Goal: Find specific page/section: Find specific page/section

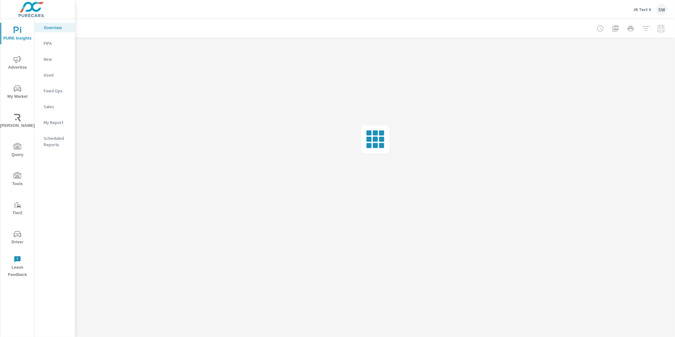
click at [646, 8] on p "JK Test 6" at bounding box center [642, 10] width 18 height 6
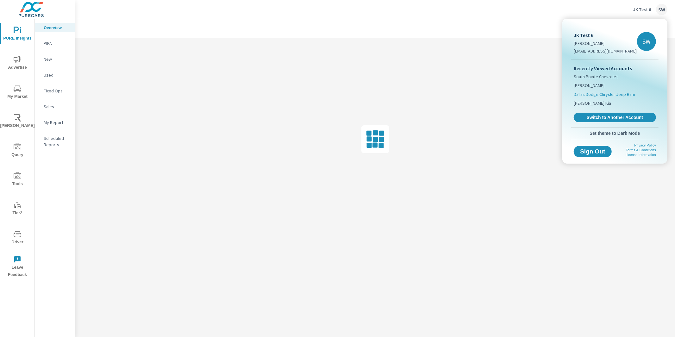
click at [613, 94] on span "Dallas Dodge Chrysler Jeep Ram" at bounding box center [604, 94] width 61 height 6
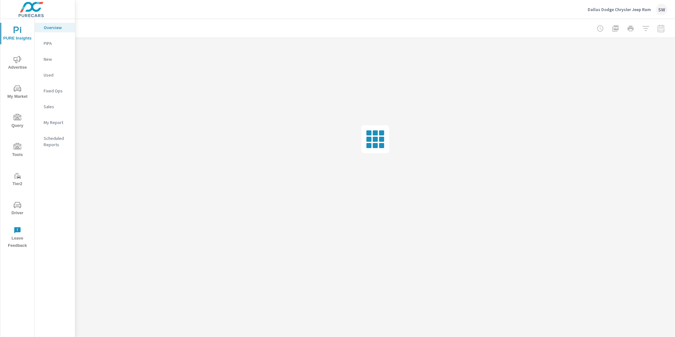
click at [13, 153] on span "Tools" at bounding box center [17, 151] width 30 height 16
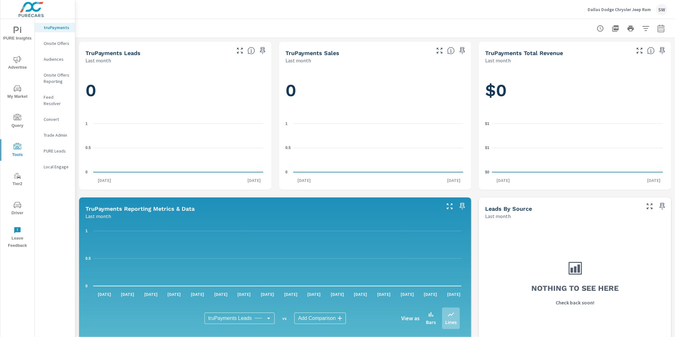
click at [53, 98] on p "Feed Resolver" at bounding box center [57, 100] width 26 height 13
